Goal: Task Accomplishment & Management: Complete application form

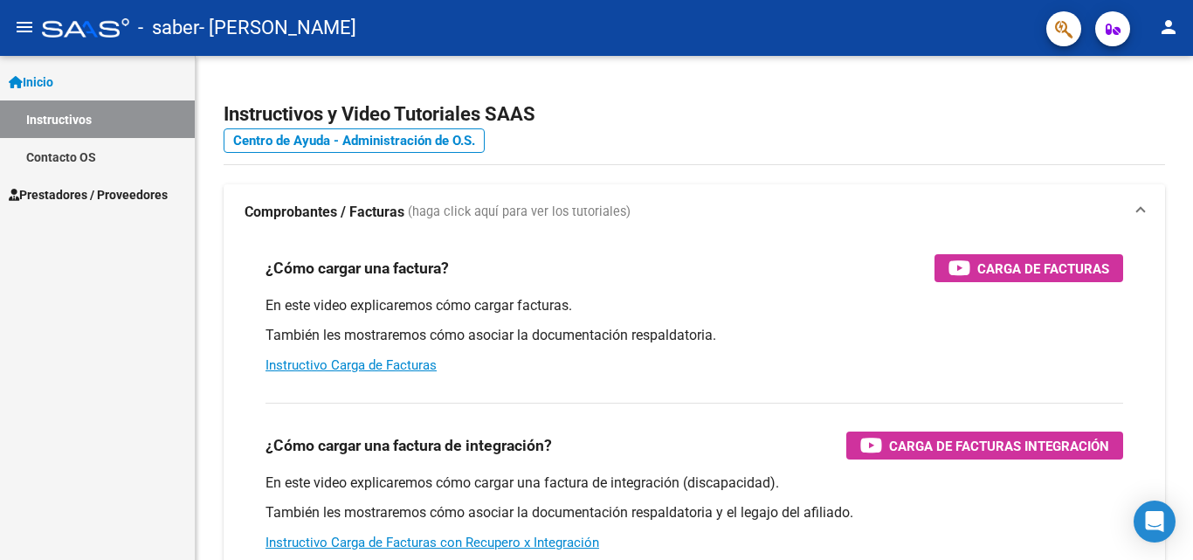
click at [86, 86] on link "Inicio" at bounding box center [97, 82] width 195 height 38
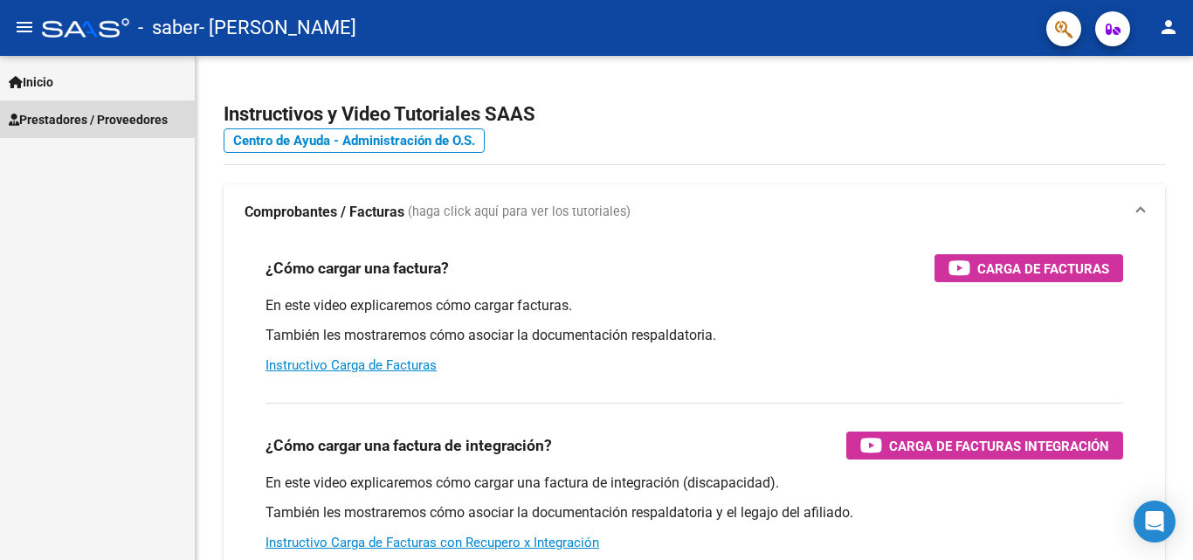
click at [45, 119] on span "Prestadores / Proveedores" at bounding box center [88, 119] width 159 height 19
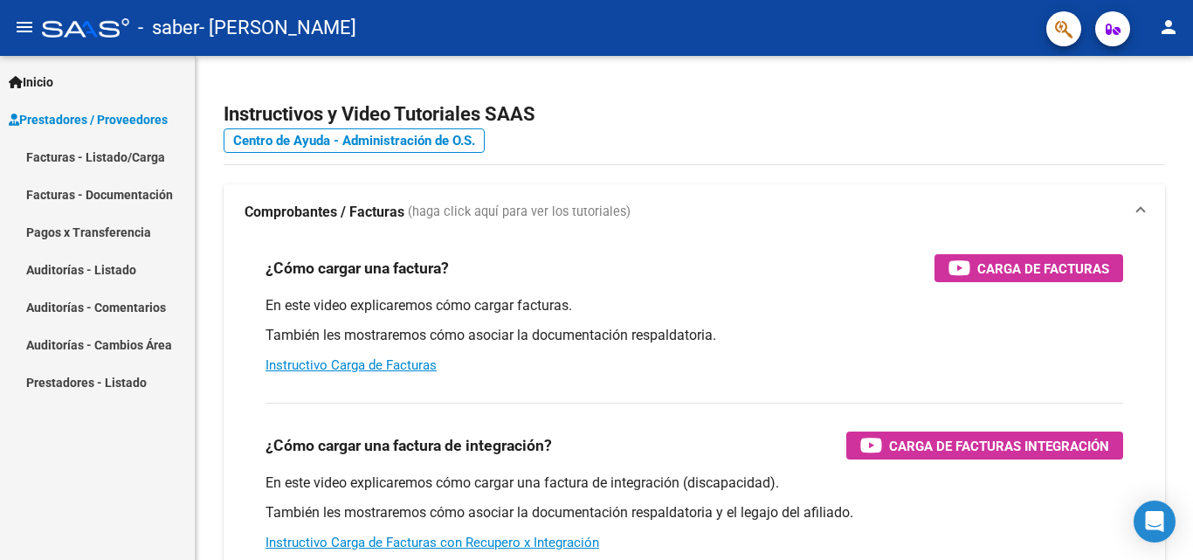
click at [65, 126] on span "Prestadores / Proveedores" at bounding box center [88, 119] width 159 height 19
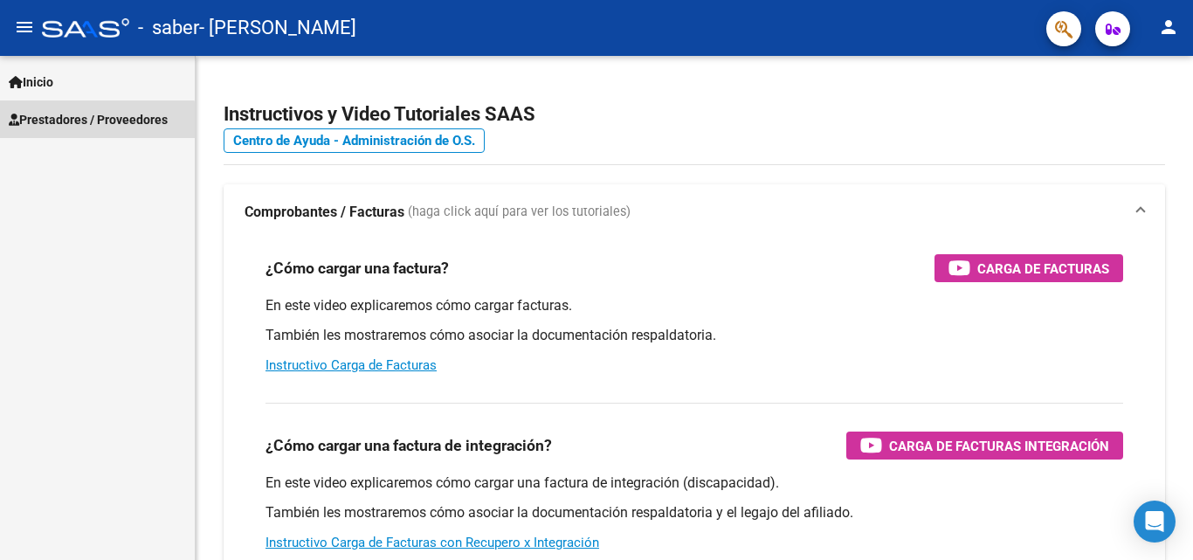
click at [79, 127] on span "Prestadores / Proveedores" at bounding box center [88, 119] width 159 height 19
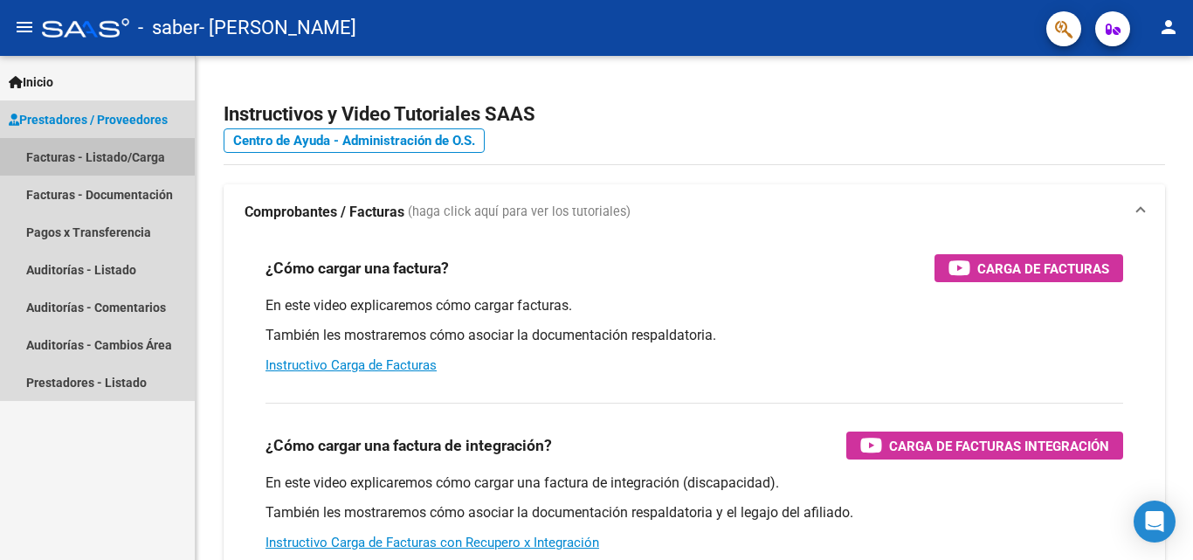
click at [97, 156] on link "Facturas - Listado/Carga" at bounding box center [97, 157] width 195 height 38
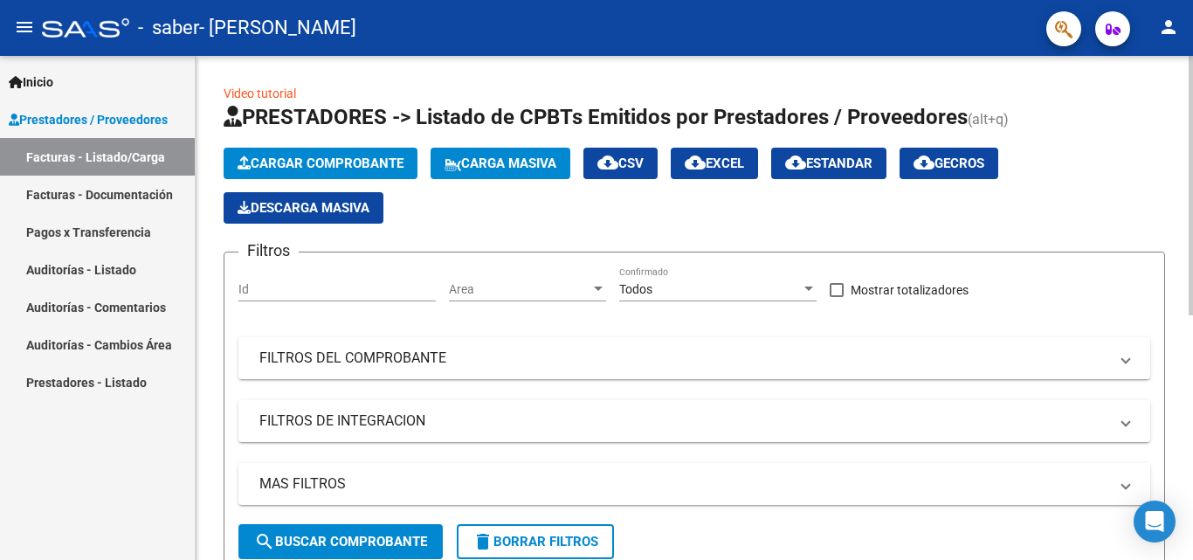
click at [314, 155] on span "Cargar Comprobante" at bounding box center [321, 163] width 166 height 16
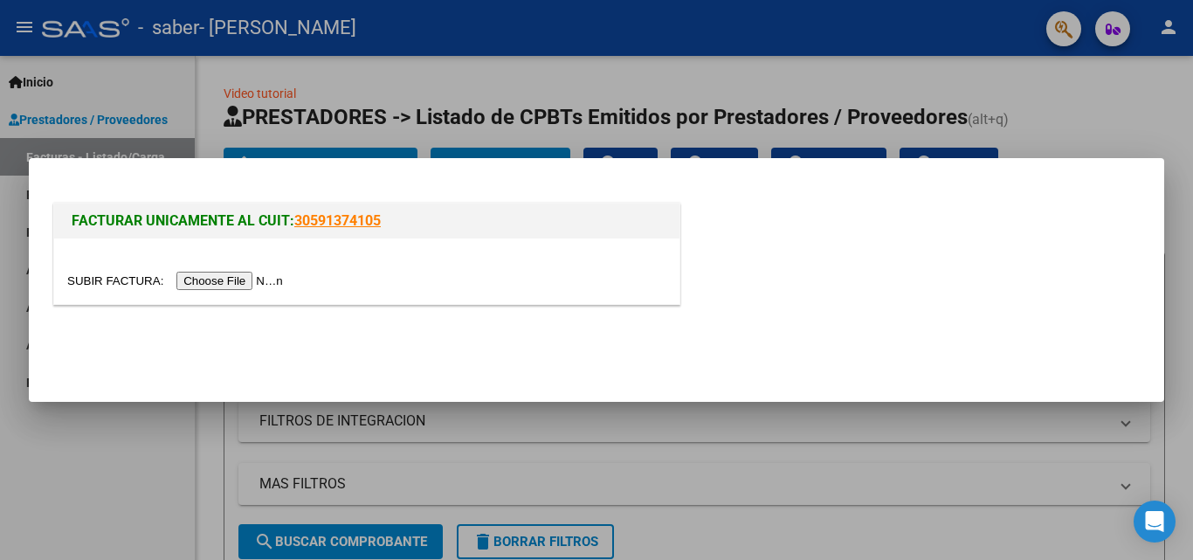
click at [231, 283] on input "file" at bounding box center [177, 281] width 221 height 18
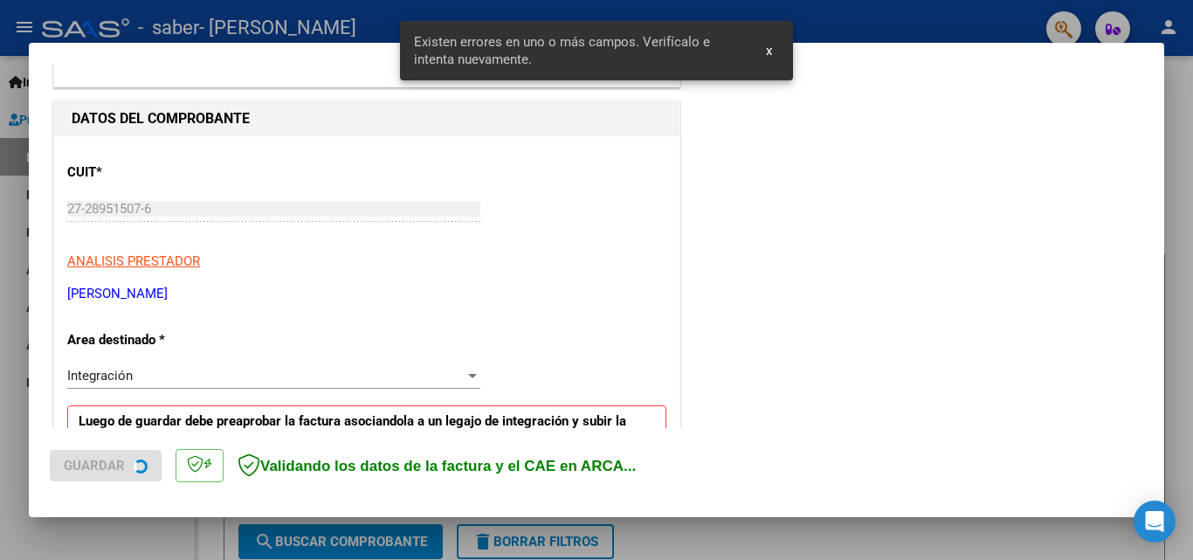
scroll to position [426, 0]
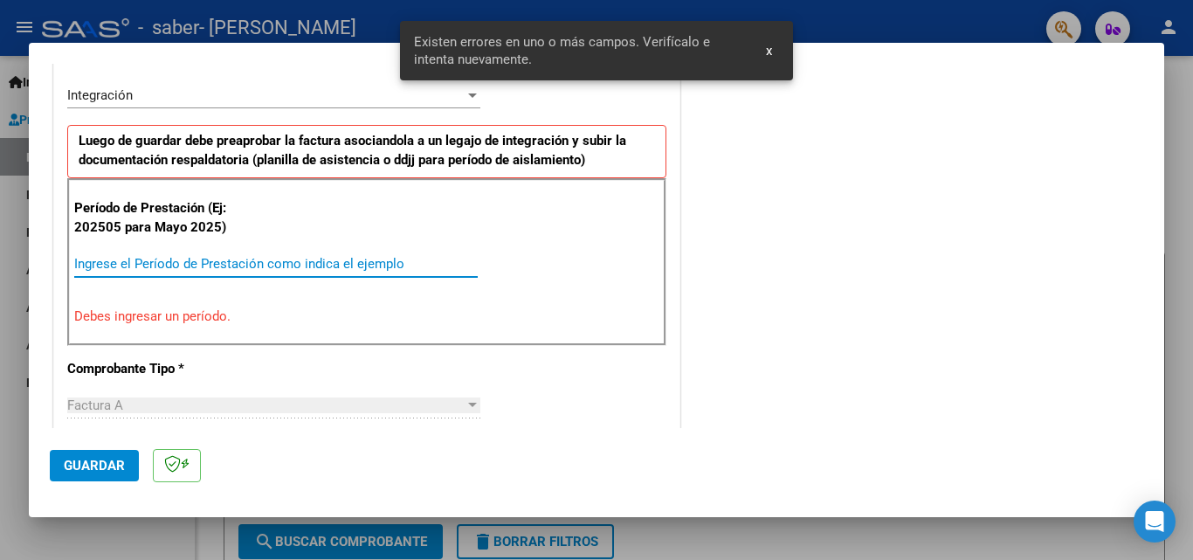
click at [212, 257] on input "Ingrese el Período de Prestación como indica el ejemplo" at bounding box center [275, 264] width 403 height 16
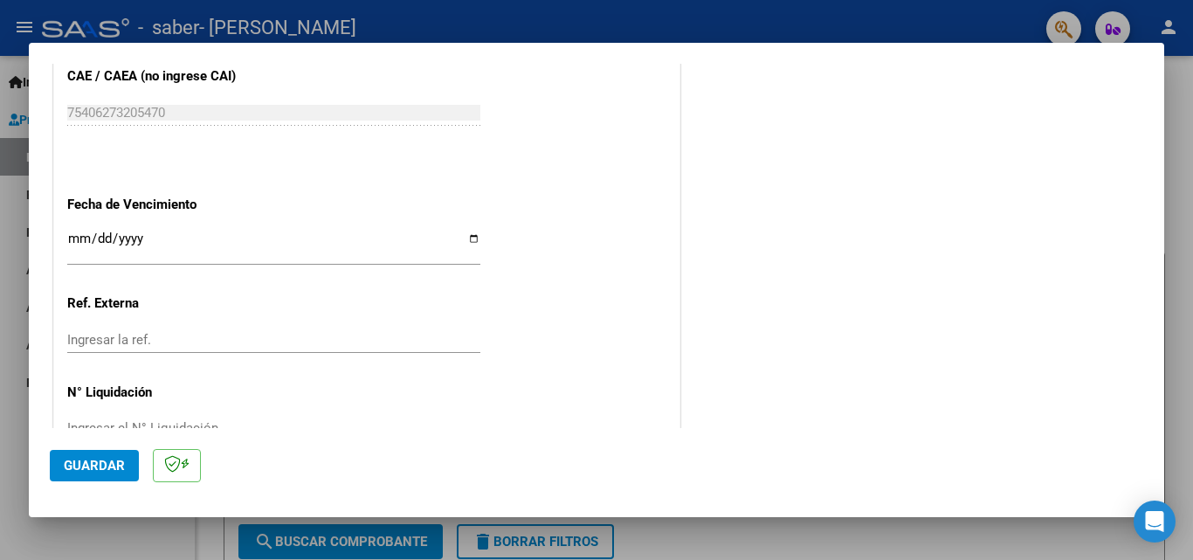
scroll to position [1173, 0]
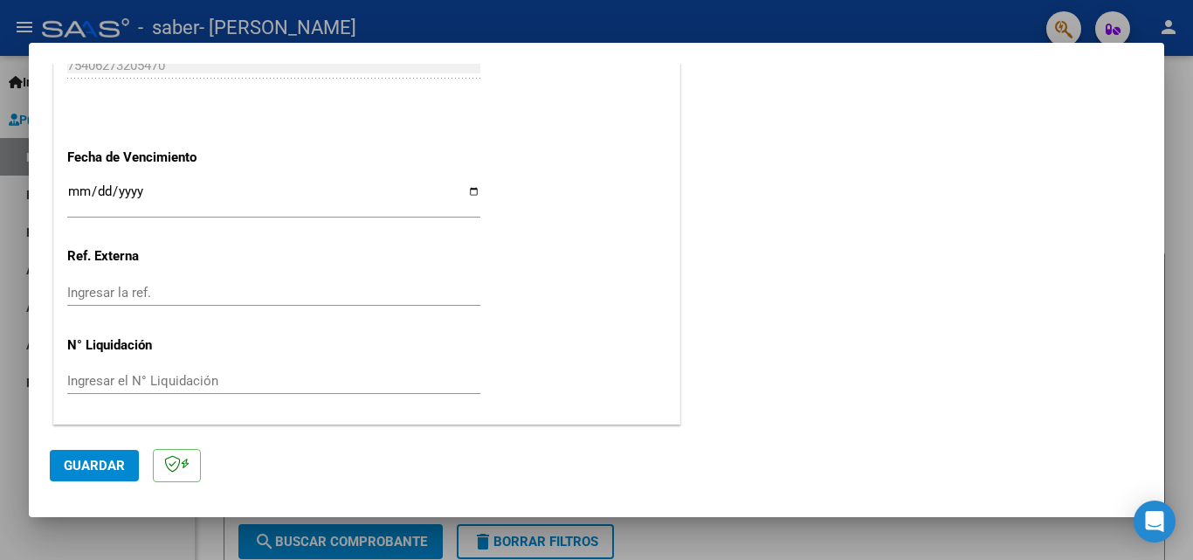
type input "202509"
click at [70, 463] on span "Guardar" at bounding box center [94, 466] width 61 height 16
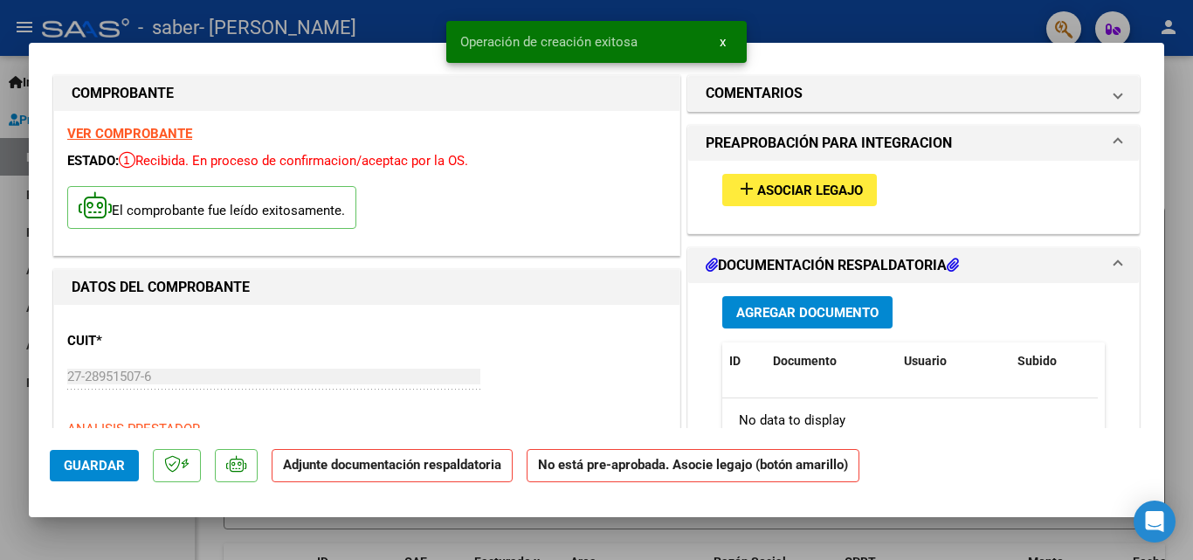
scroll to position [0, 0]
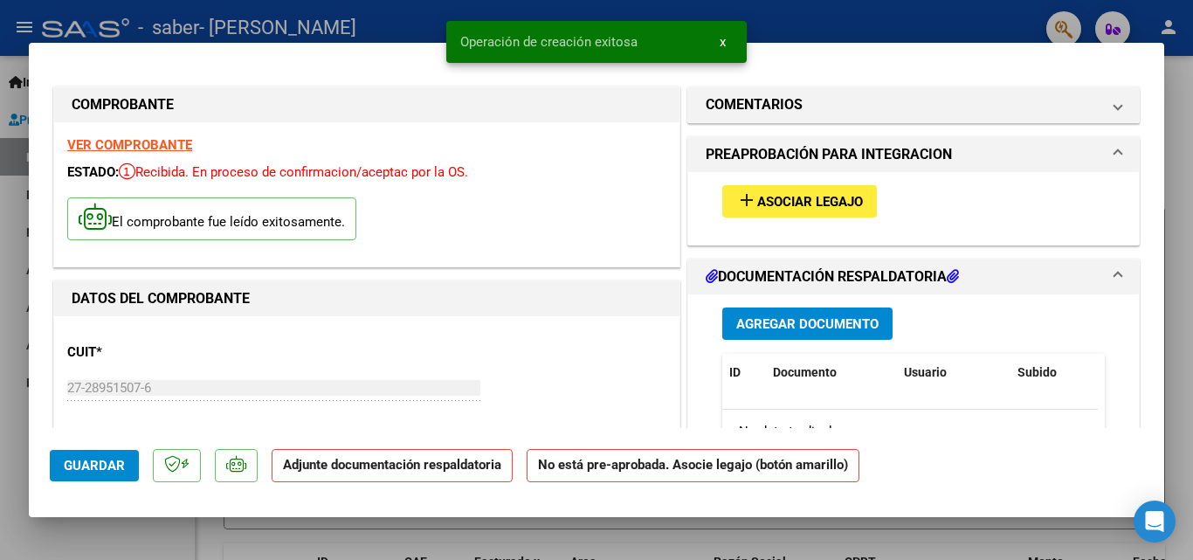
click at [828, 200] on span "Asociar Legajo" at bounding box center [810, 202] width 106 height 16
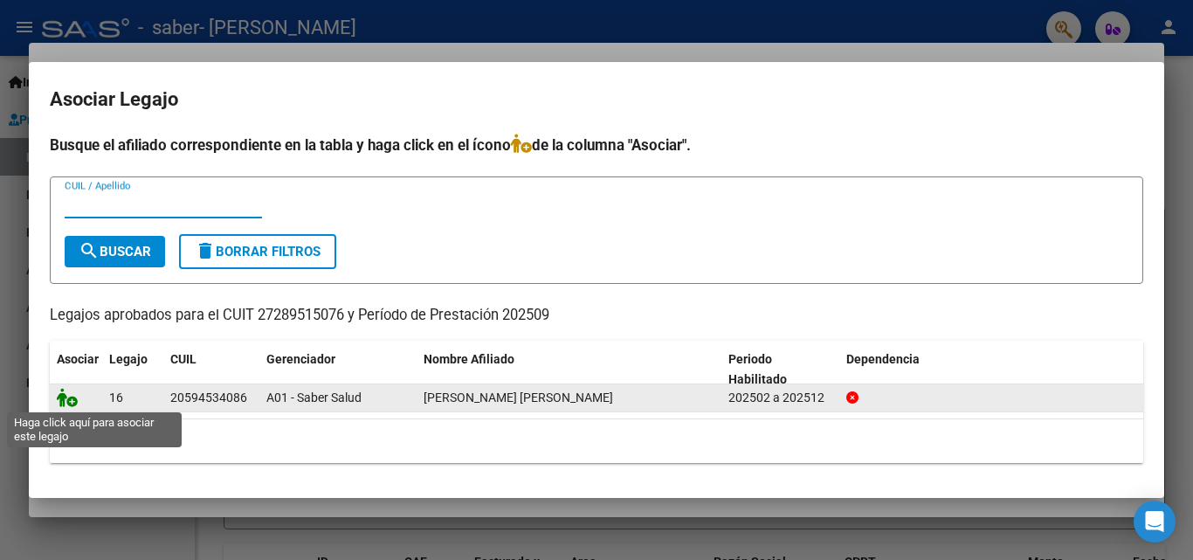
click at [64, 399] on icon at bounding box center [67, 397] width 21 height 19
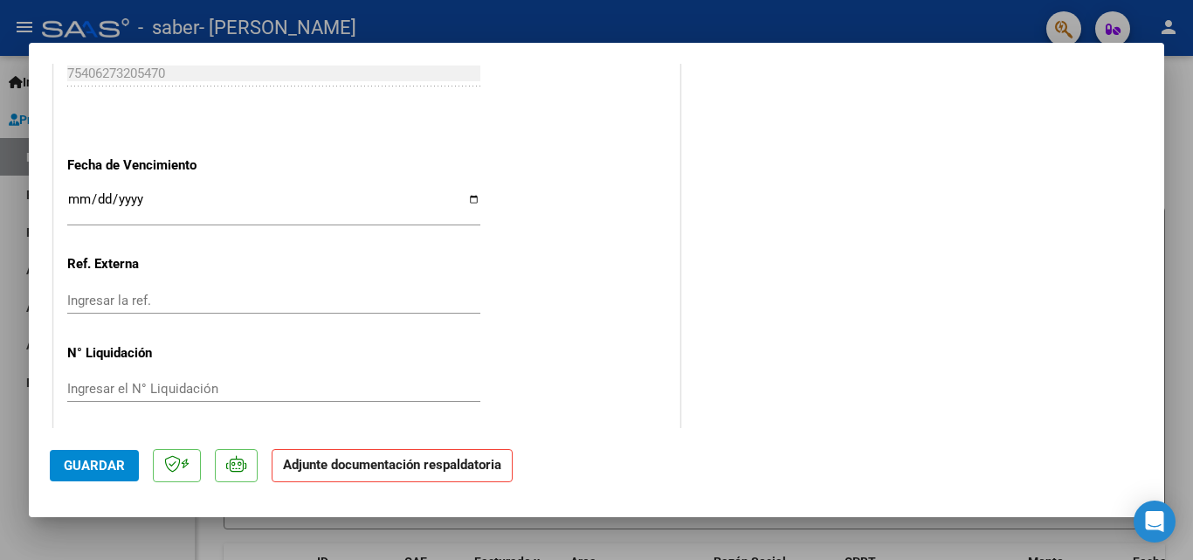
scroll to position [1199, 0]
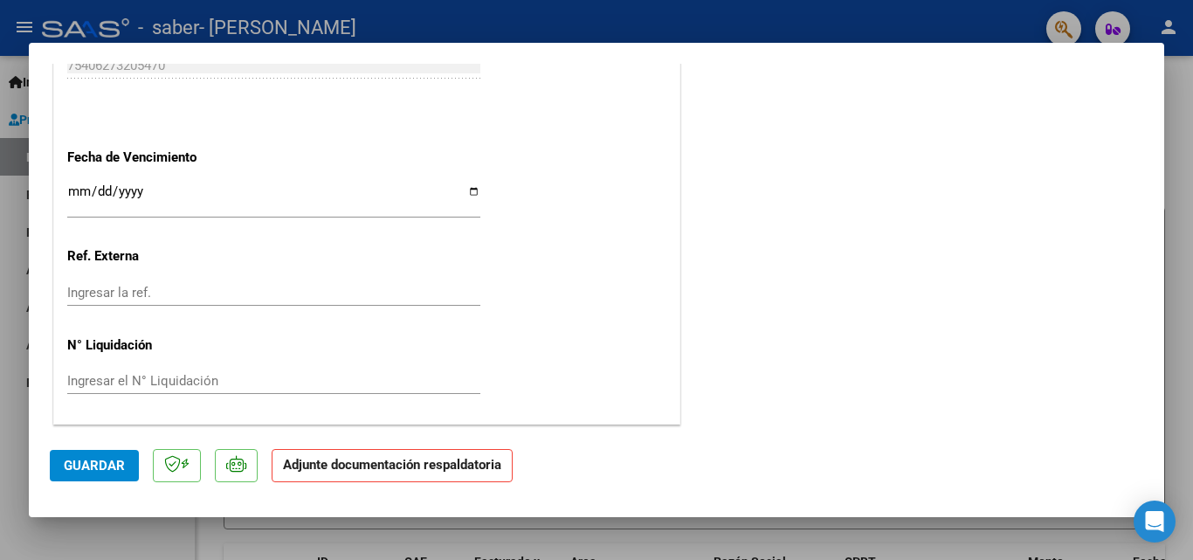
click at [374, 472] on p "Adjunte documentación respaldatoria" at bounding box center [392, 466] width 241 height 34
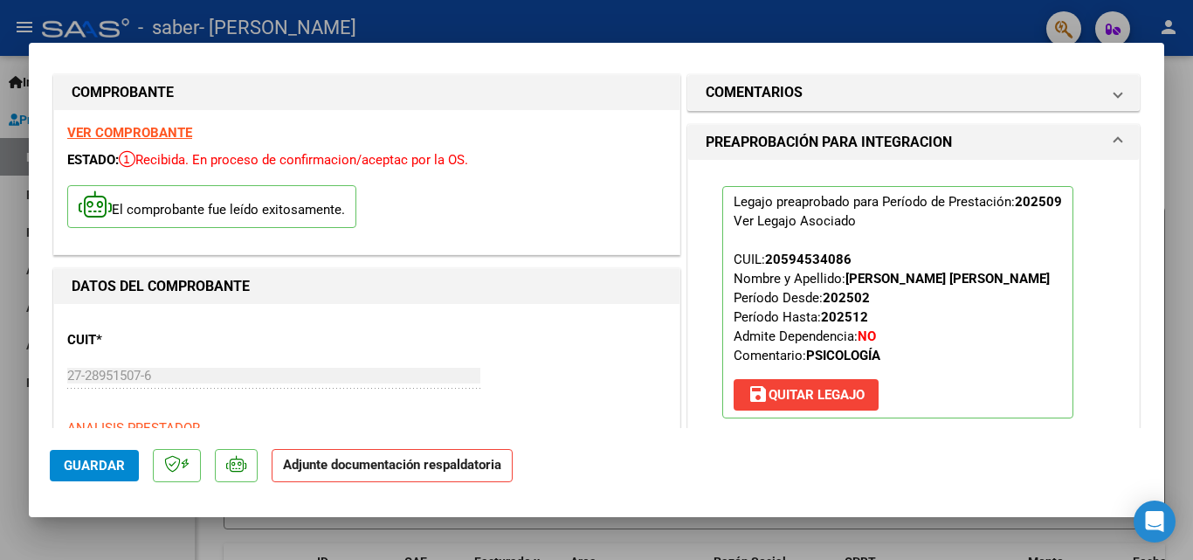
scroll to position [0, 0]
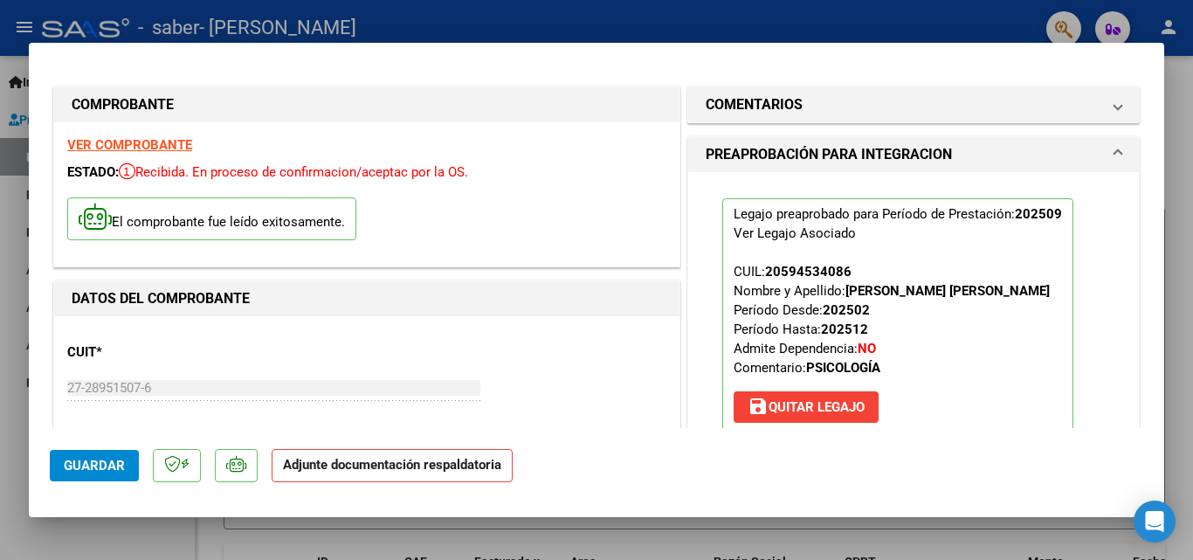
click at [105, 471] on span "Guardar" at bounding box center [94, 466] width 61 height 16
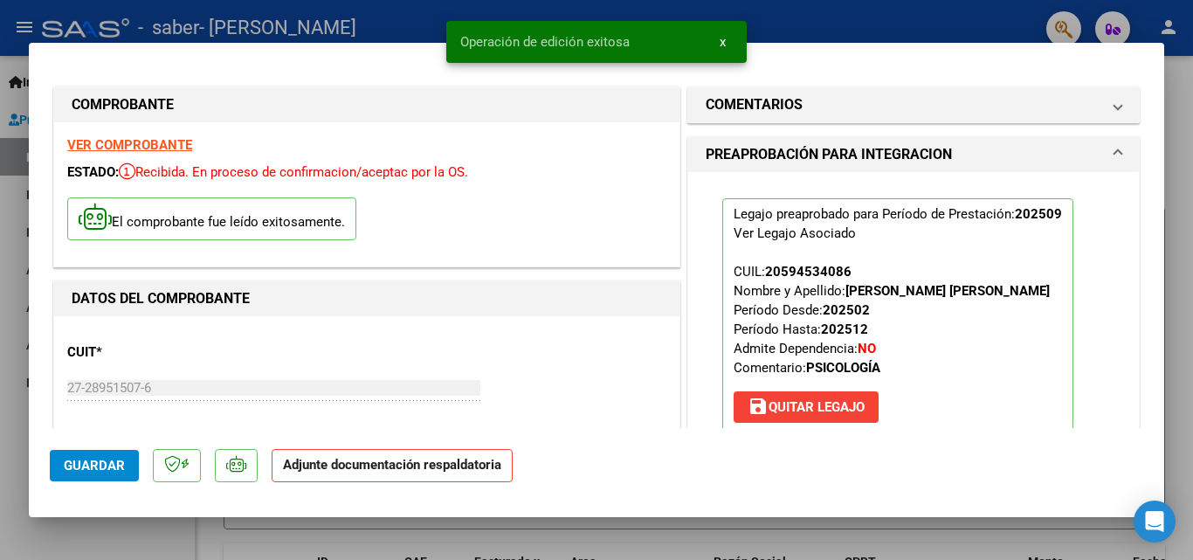
scroll to position [233, 0]
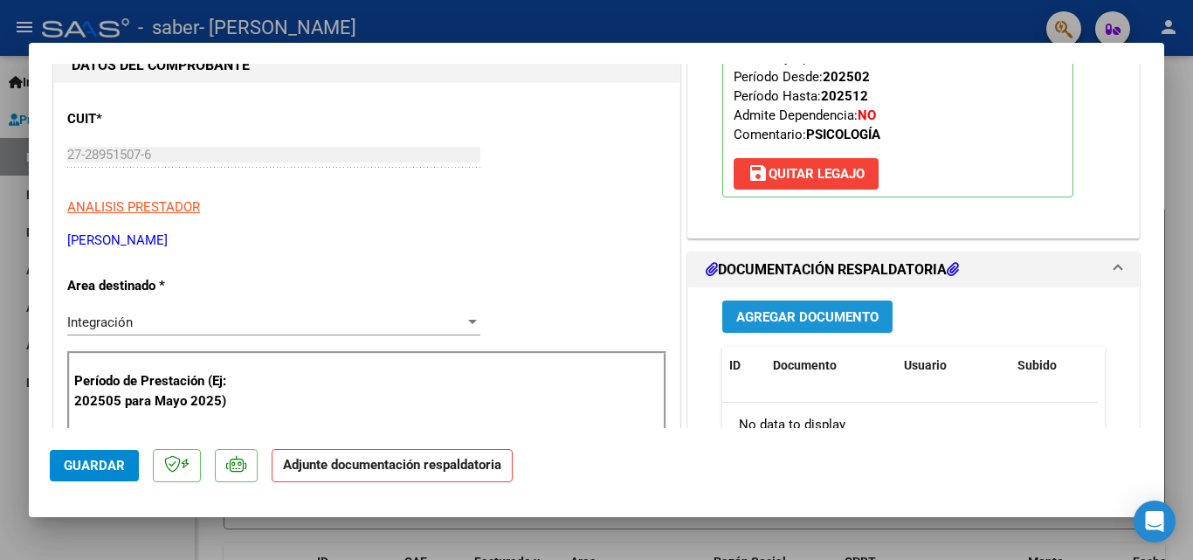
click at [848, 320] on span "Agregar Documento" at bounding box center [807, 317] width 142 height 16
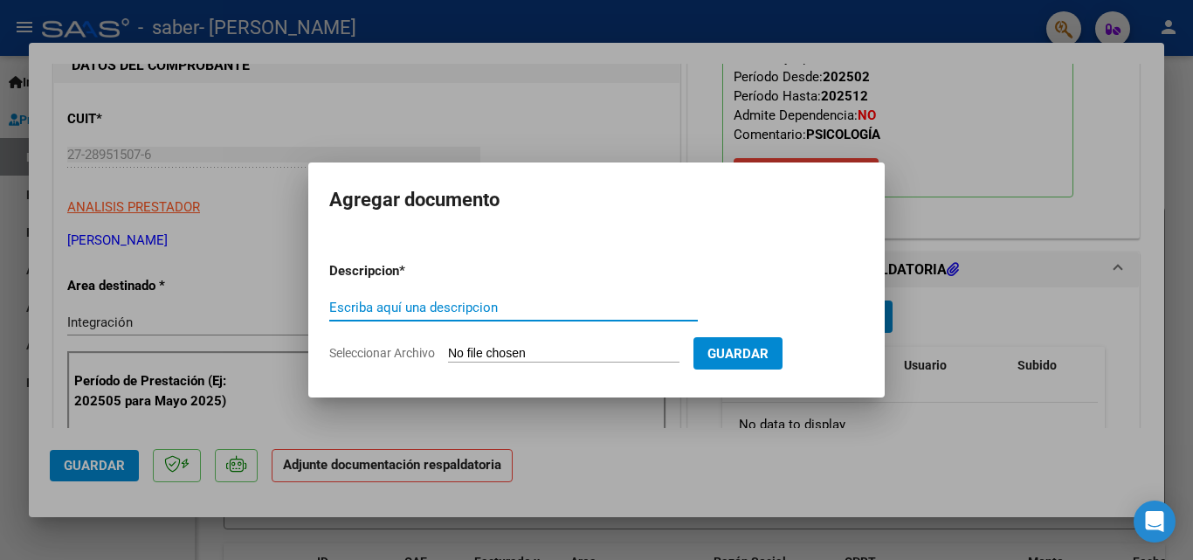
click at [569, 312] on input "Escriba aquí una descripcion" at bounding box center [513, 308] width 369 height 16
type input "planilla"
click at [764, 352] on span "Guardar" at bounding box center [737, 354] width 61 height 16
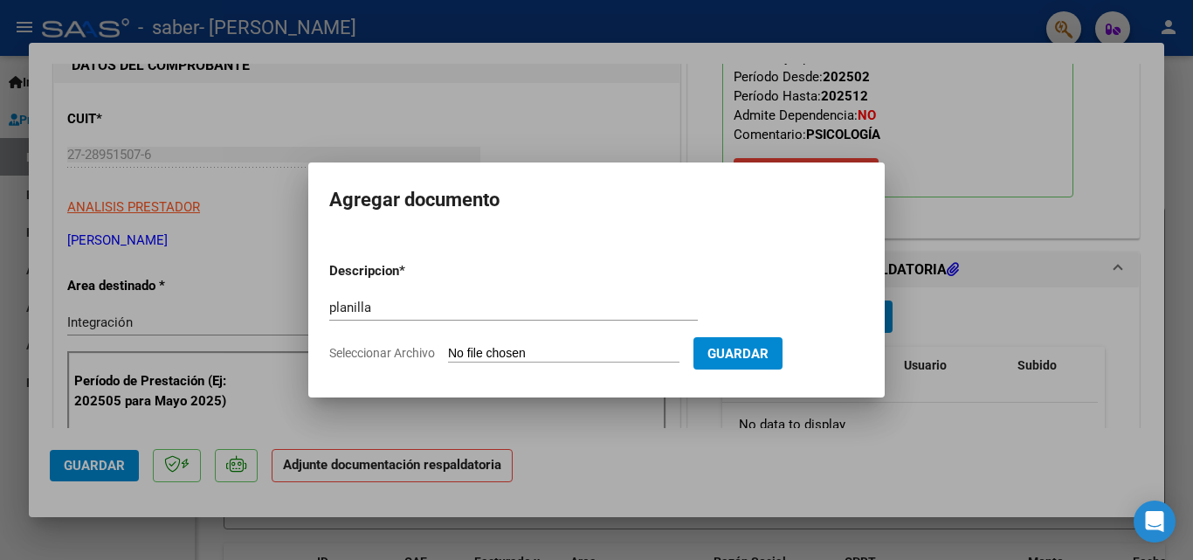
click at [547, 354] on input "Seleccionar Archivo" at bounding box center [563, 354] width 231 height 17
type input "C:\fakepath\[PERSON_NAME] septiembre .pdf"
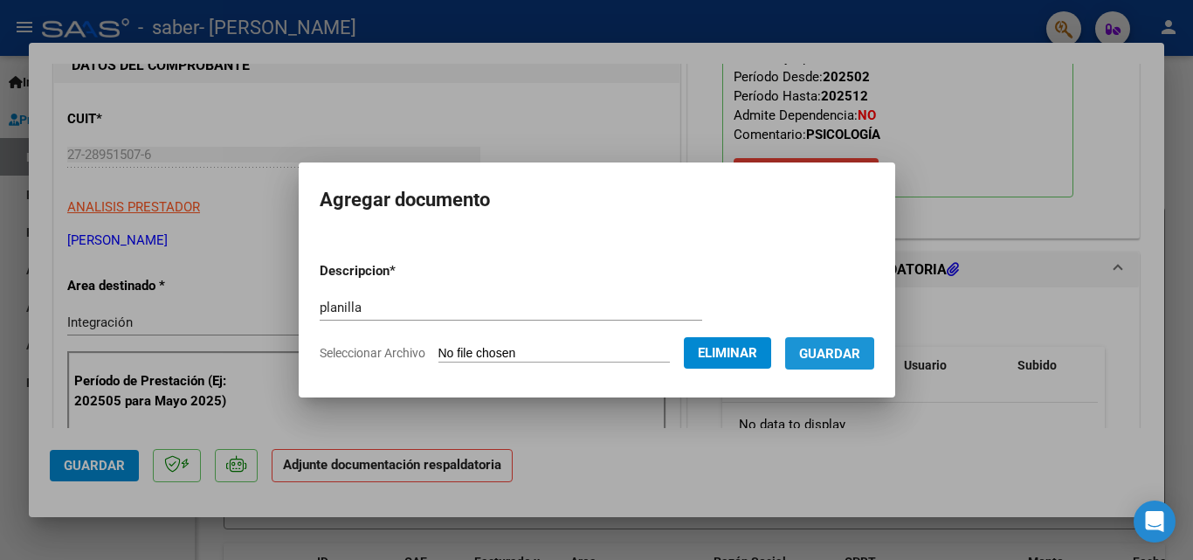
click at [841, 355] on span "Guardar" at bounding box center [829, 354] width 61 height 16
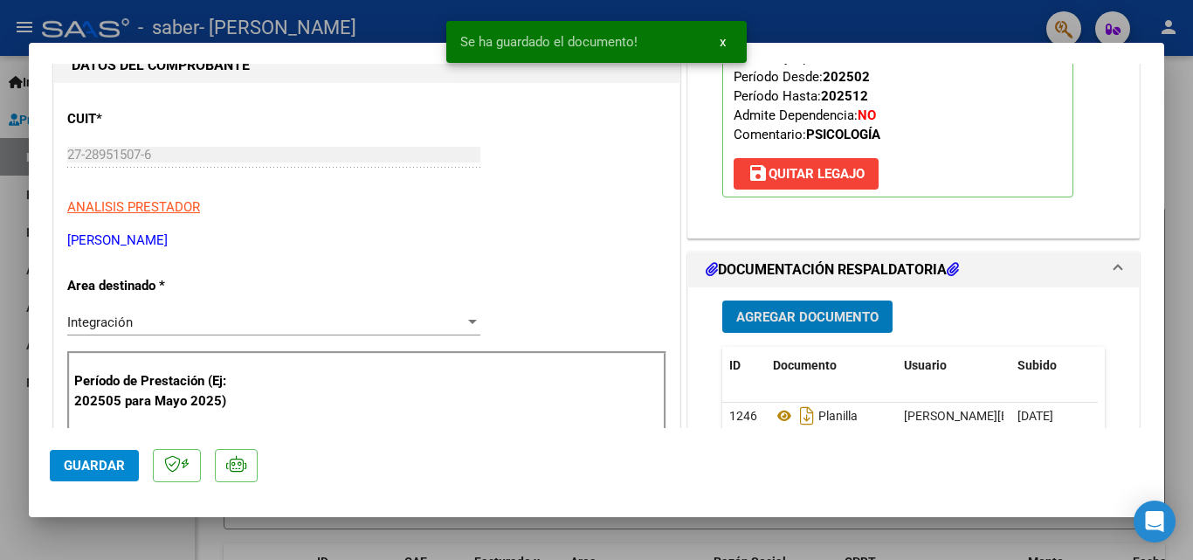
click at [89, 464] on span "Guardar" at bounding box center [94, 466] width 61 height 16
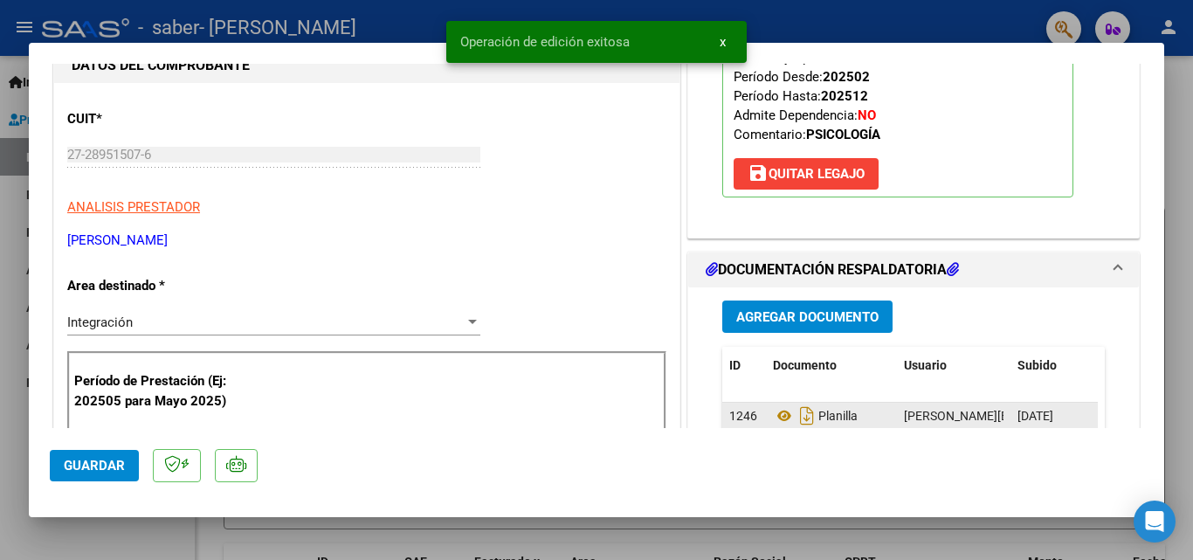
scroll to position [1199, 0]
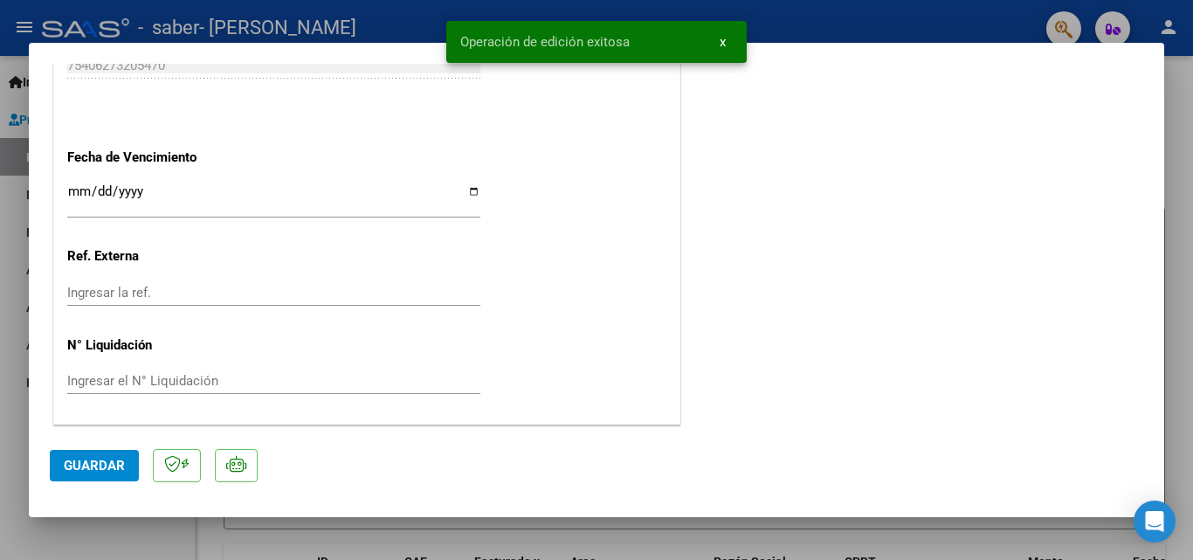
click at [831, 10] on div at bounding box center [596, 280] width 1193 height 560
type input "$ 0,00"
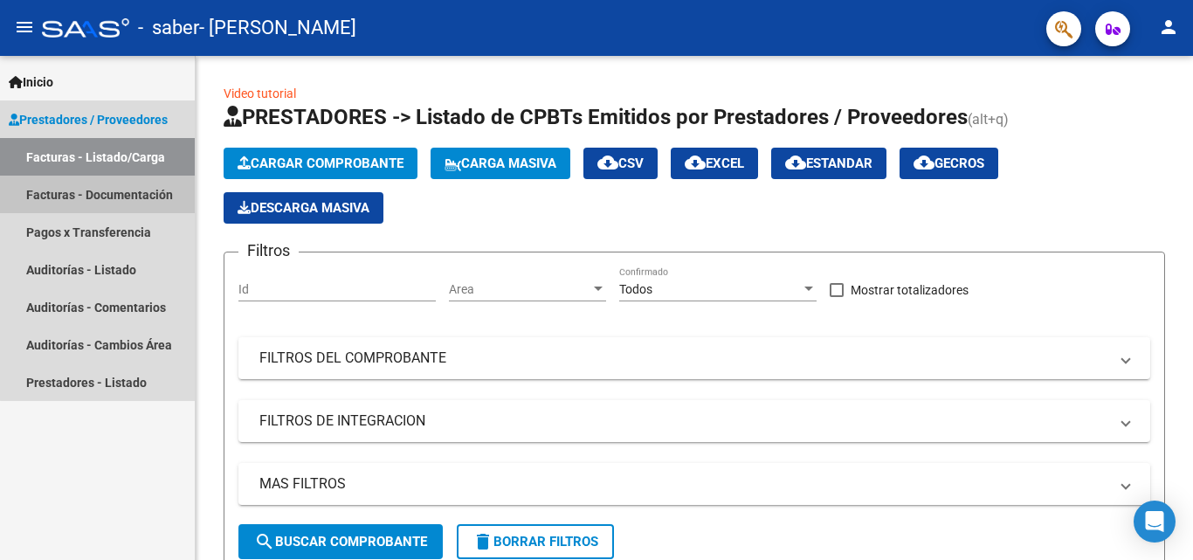
click at [138, 196] on link "Facturas - Documentación" at bounding box center [97, 195] width 195 height 38
